Goal: Contribute content: Add original content to the website for others to see

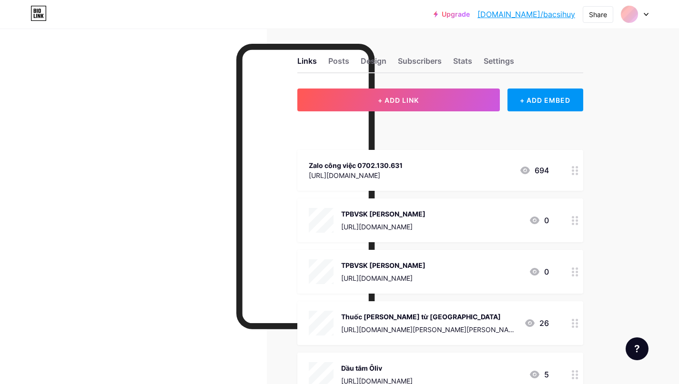
scroll to position [2, 0]
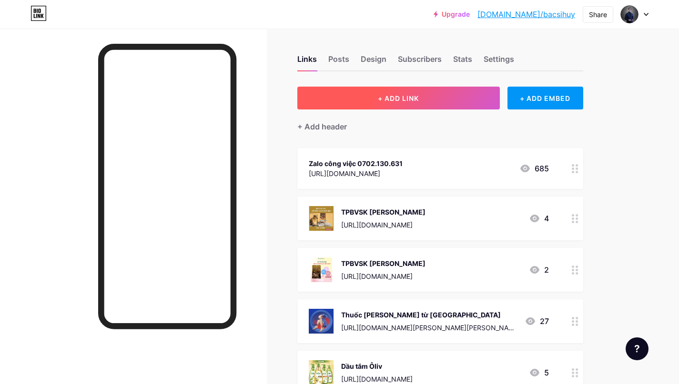
click at [394, 95] on span "+ ADD LINK" at bounding box center [398, 98] width 41 height 8
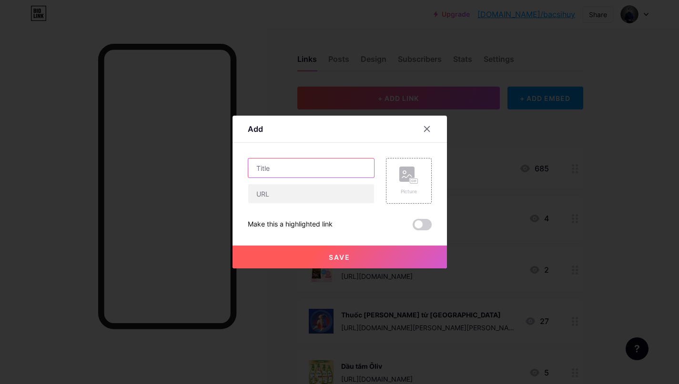
click at [293, 169] on input "text" at bounding box center [311, 168] width 126 height 19
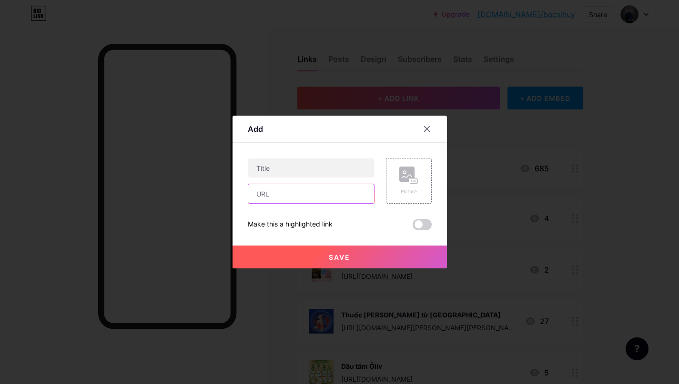
click at [288, 194] on input "text" at bounding box center [311, 193] width 126 height 19
paste input "[URL][DOMAIN_NAME]"
type input "[URL][DOMAIN_NAME]"
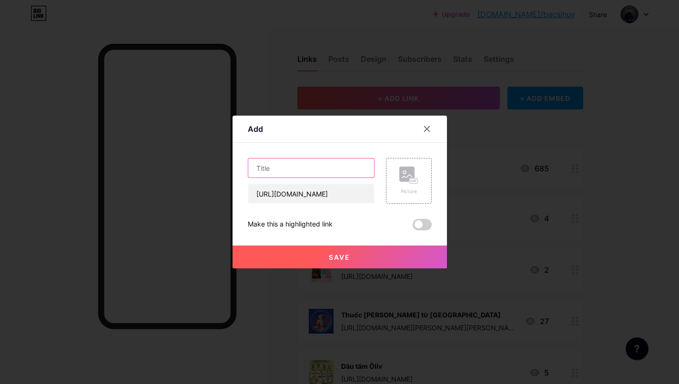
click at [277, 173] on input "text" at bounding box center [311, 168] width 126 height 19
type input "Đ"
type input "S"
type input "DDVS Nebiolina"
click at [404, 187] on div "Picture" at bounding box center [408, 181] width 19 height 29
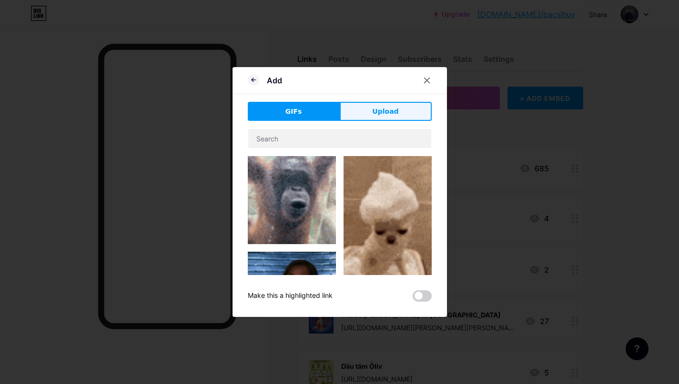
click at [384, 114] on span "Upload" at bounding box center [385, 112] width 26 height 10
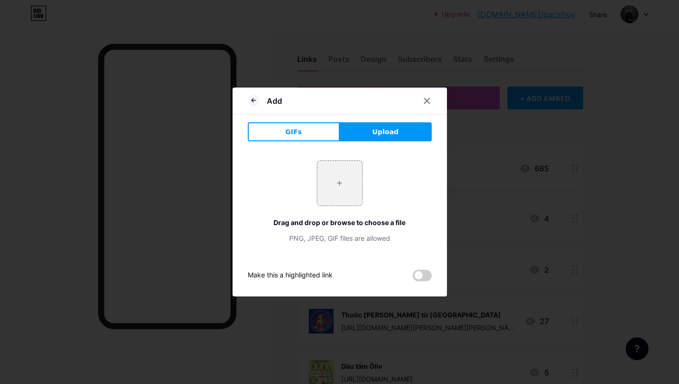
click at [402, 130] on button "Upload" at bounding box center [386, 131] width 92 height 19
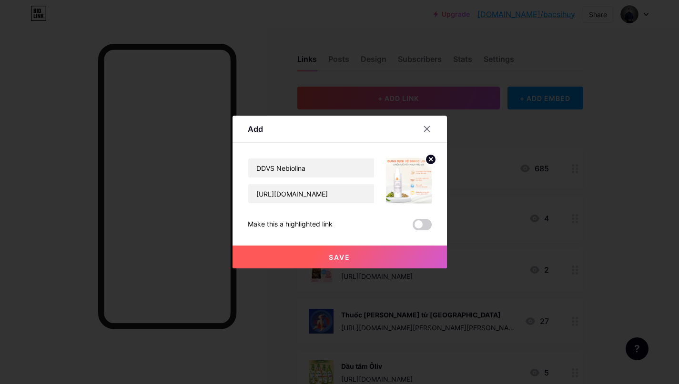
click at [373, 258] on button "Save" at bounding box center [339, 257] width 214 height 23
